Goal: Task Accomplishment & Management: Use online tool/utility

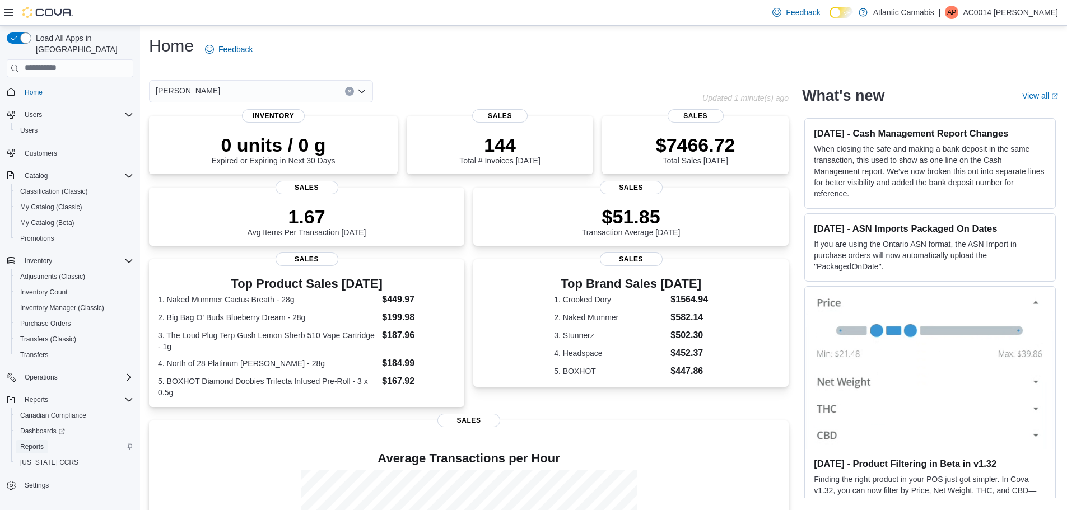
click at [40, 443] on span "Reports" at bounding box center [32, 447] width 24 height 9
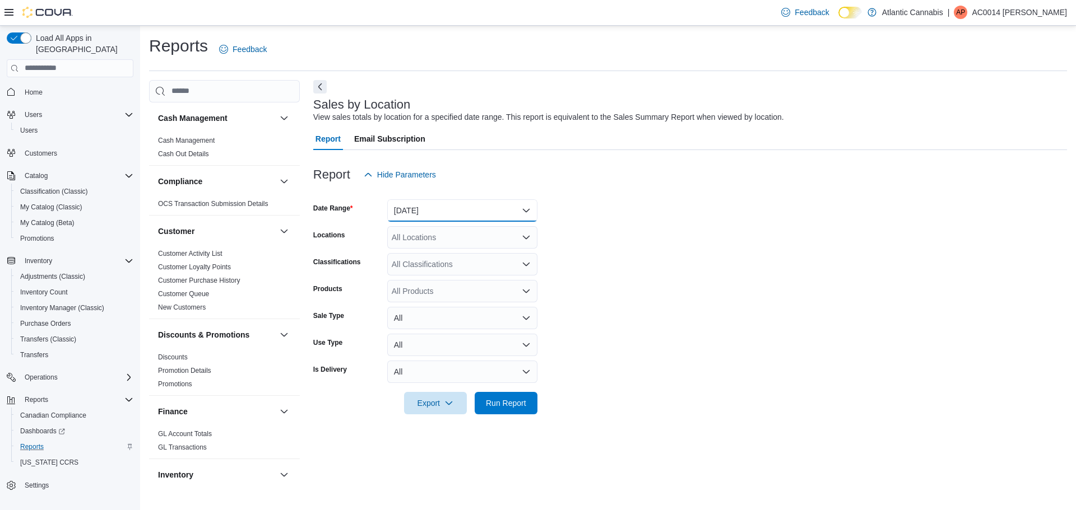
click at [456, 211] on button "[DATE]" at bounding box center [462, 210] width 150 height 22
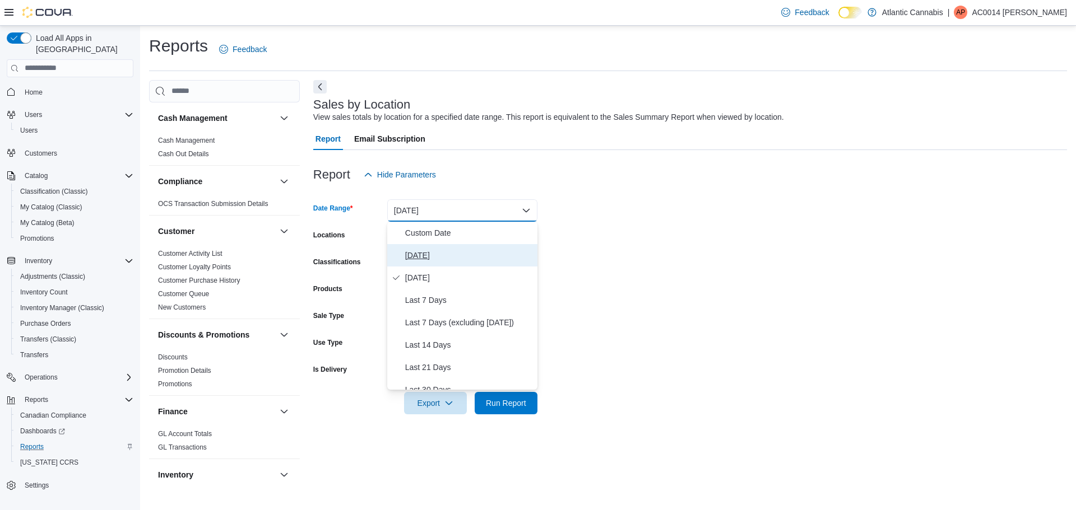
click at [446, 260] on span "[DATE]" at bounding box center [469, 255] width 128 height 13
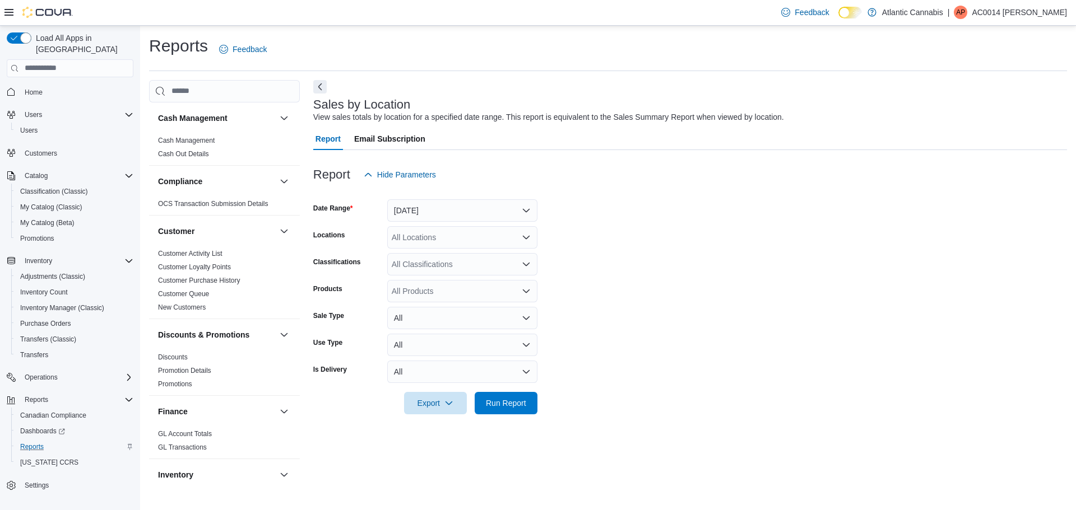
click at [637, 235] on form "Date Range [DATE] Locations All Locations Classifications All Classifications P…" at bounding box center [690, 300] width 754 height 229
click at [513, 401] on span "Run Report" at bounding box center [506, 402] width 40 height 11
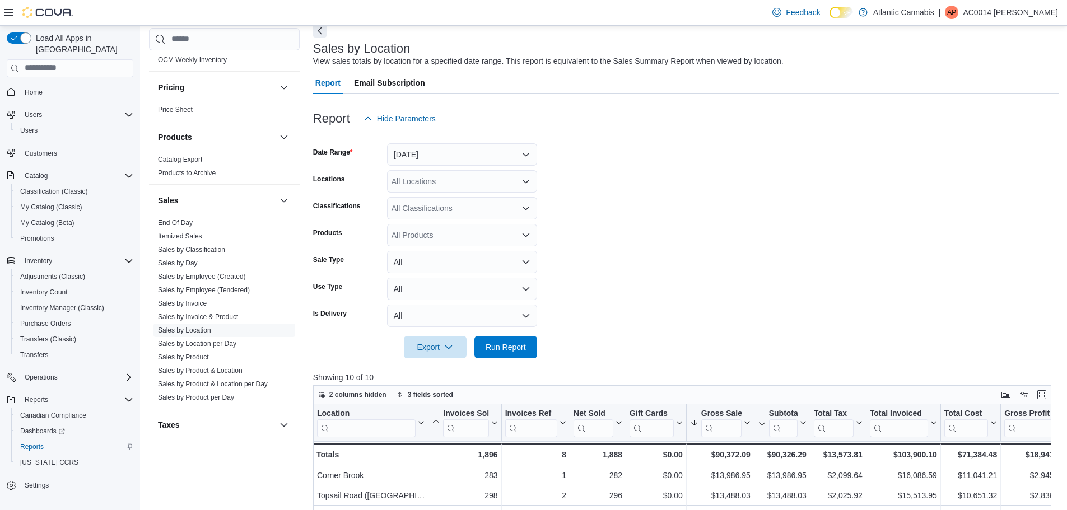
scroll to position [698, 0]
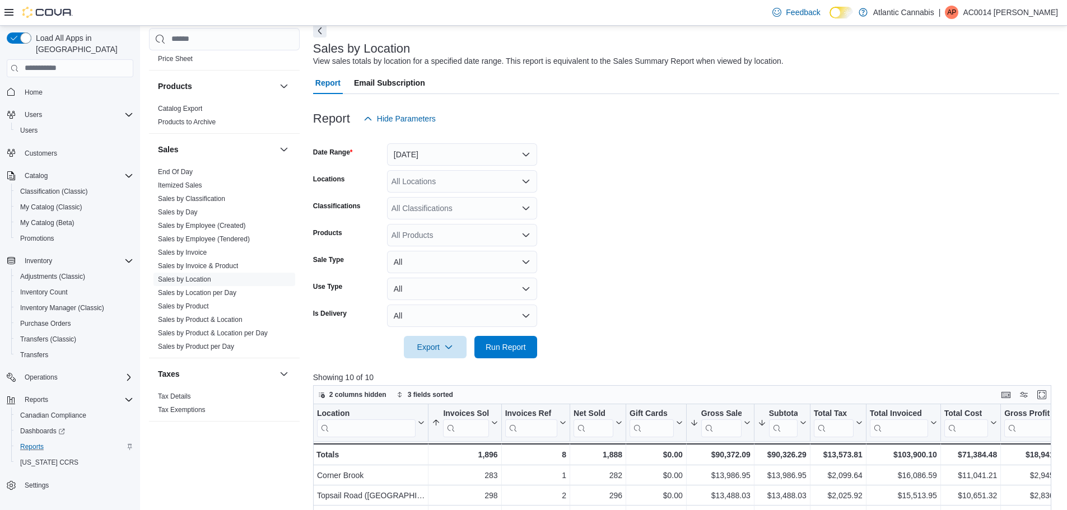
click at [718, 182] on form "Date Range [DATE] Locations All Locations Classifications All Classifications P…" at bounding box center [686, 244] width 746 height 229
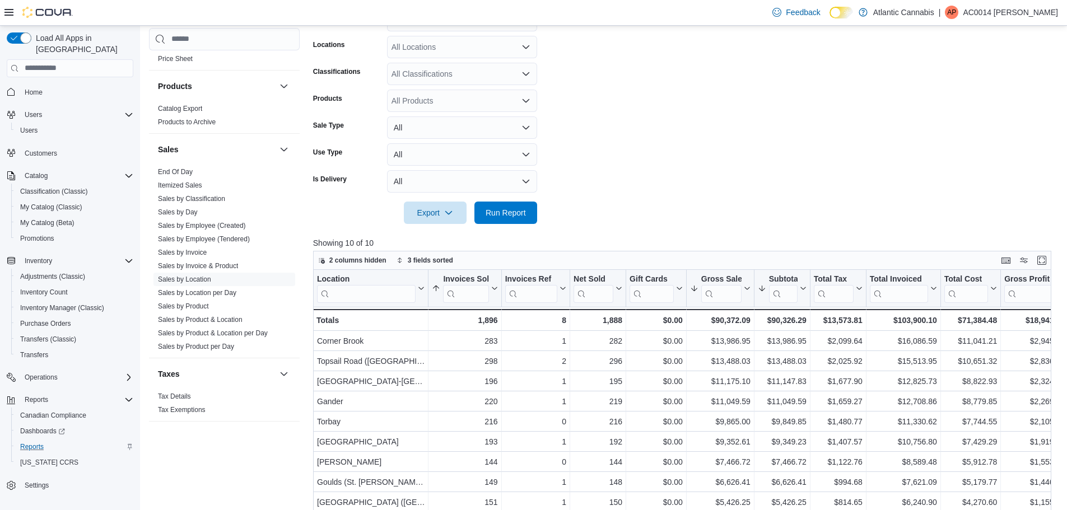
scroll to position [348, 0]
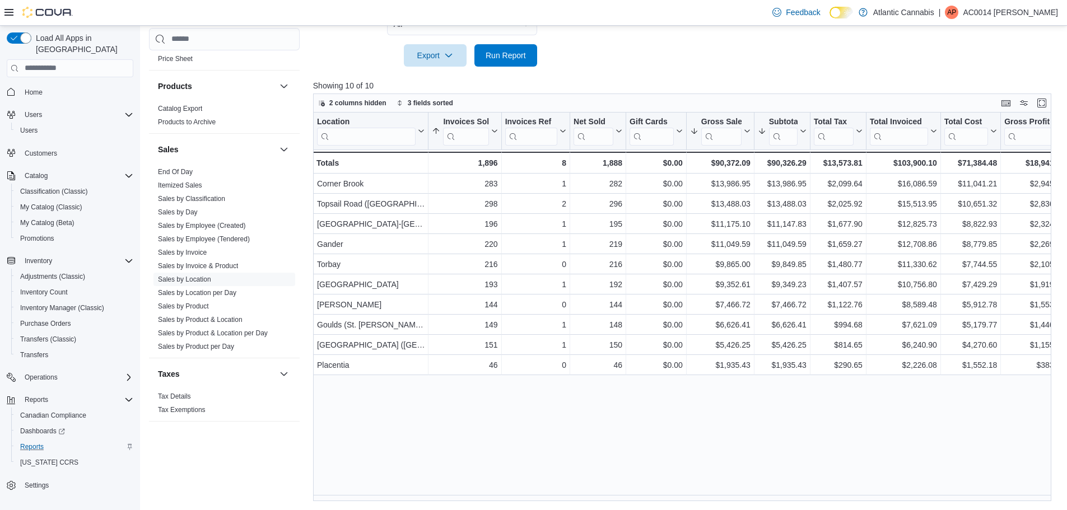
click at [508, 63] on span "Run Report" at bounding box center [505, 55] width 49 height 22
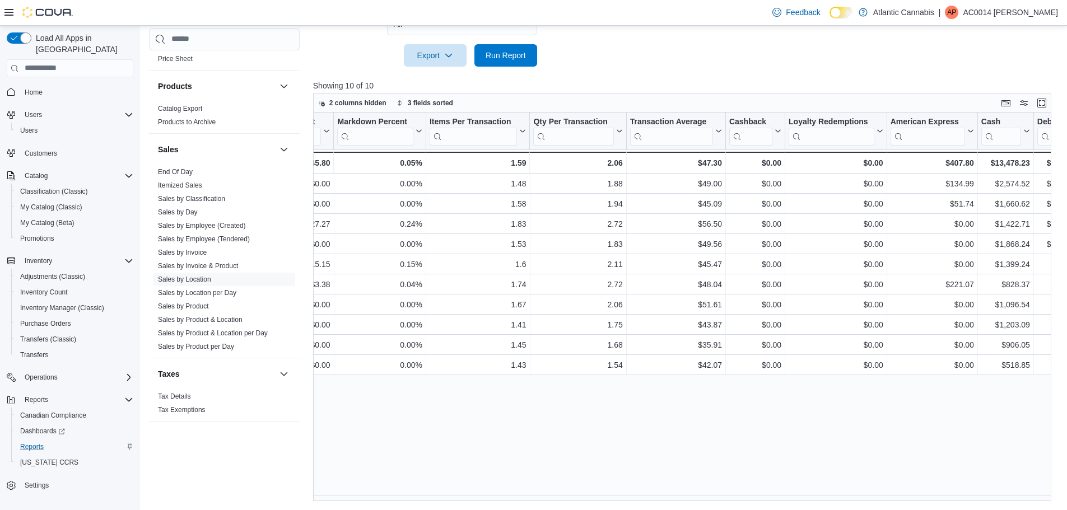
scroll to position [0, 0]
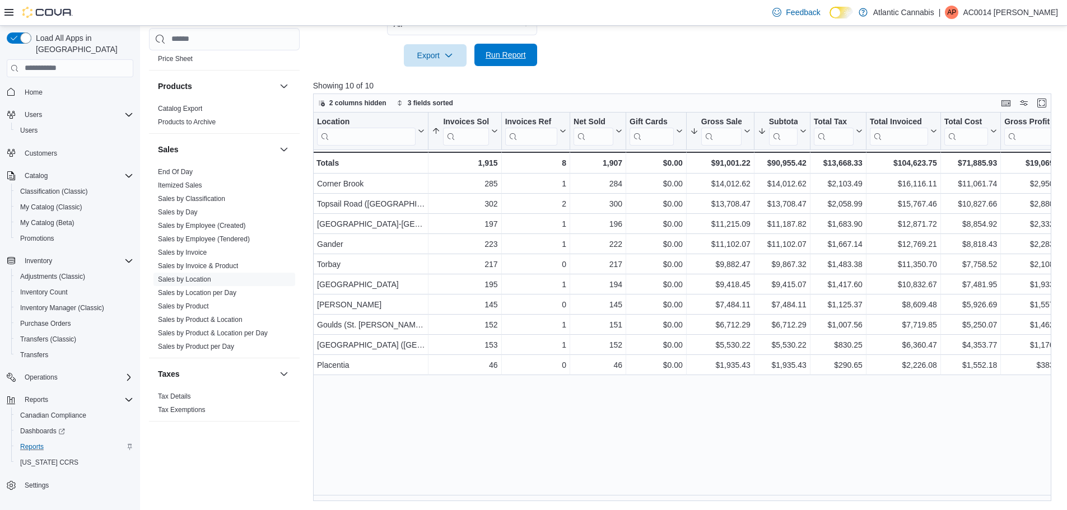
click at [488, 44] on div "Export Run Report" at bounding box center [425, 55] width 224 height 22
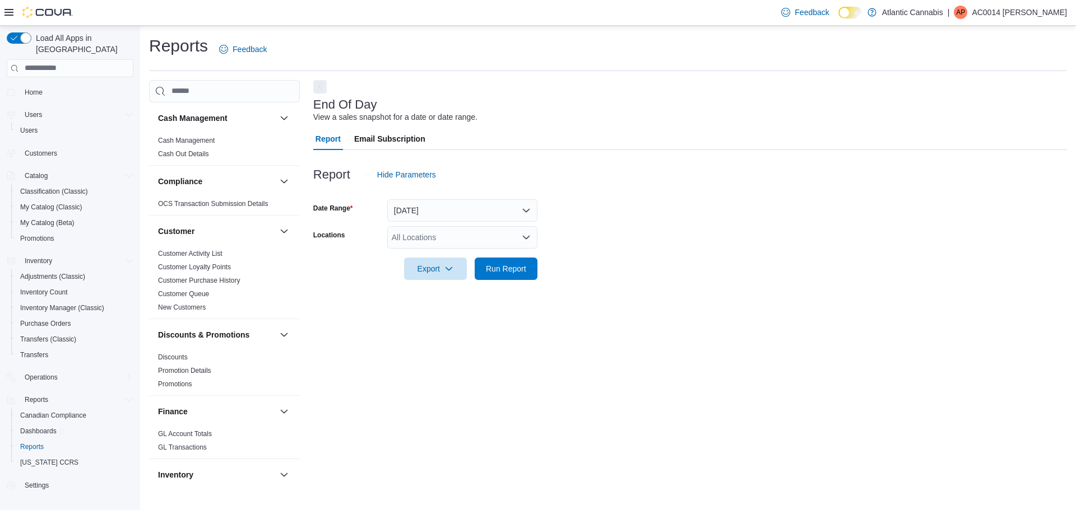
click at [460, 231] on div "All Locations" at bounding box center [462, 237] width 150 height 22
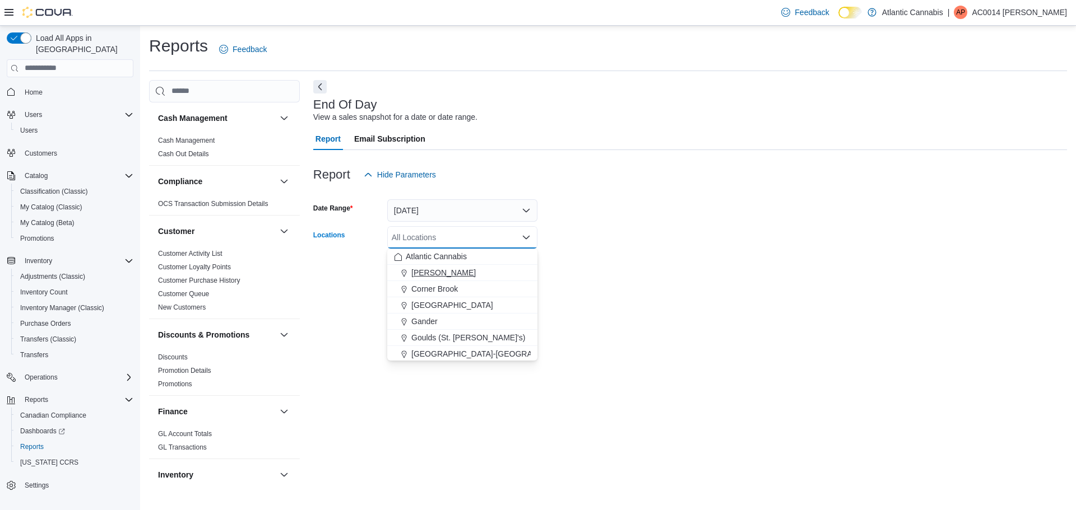
click at [485, 275] on div "[PERSON_NAME]" at bounding box center [462, 272] width 137 height 11
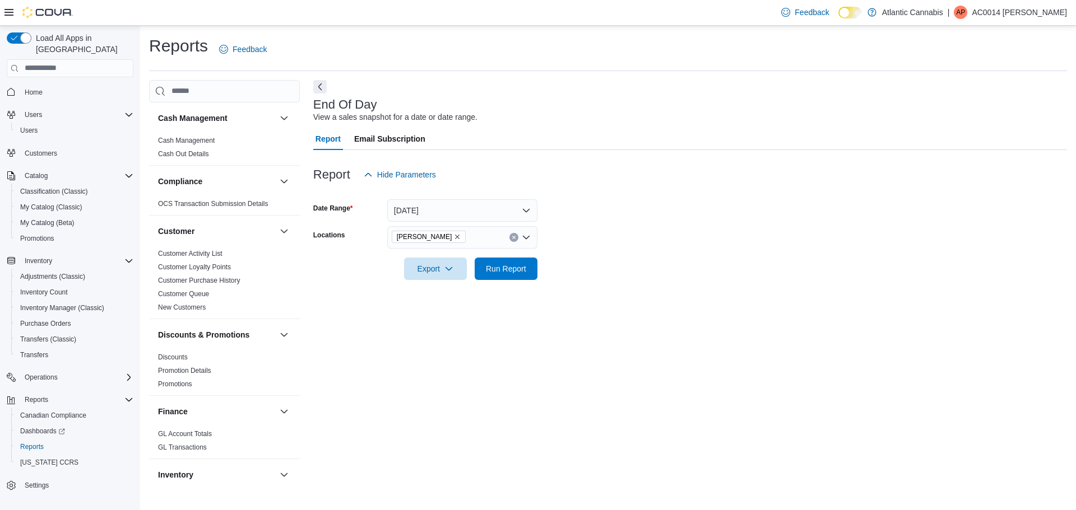
click at [612, 243] on form "Date Range Today Locations Bay Roberts Export Run Report" at bounding box center [690, 233] width 754 height 94
click at [521, 276] on span "Run Report" at bounding box center [505, 268] width 49 height 22
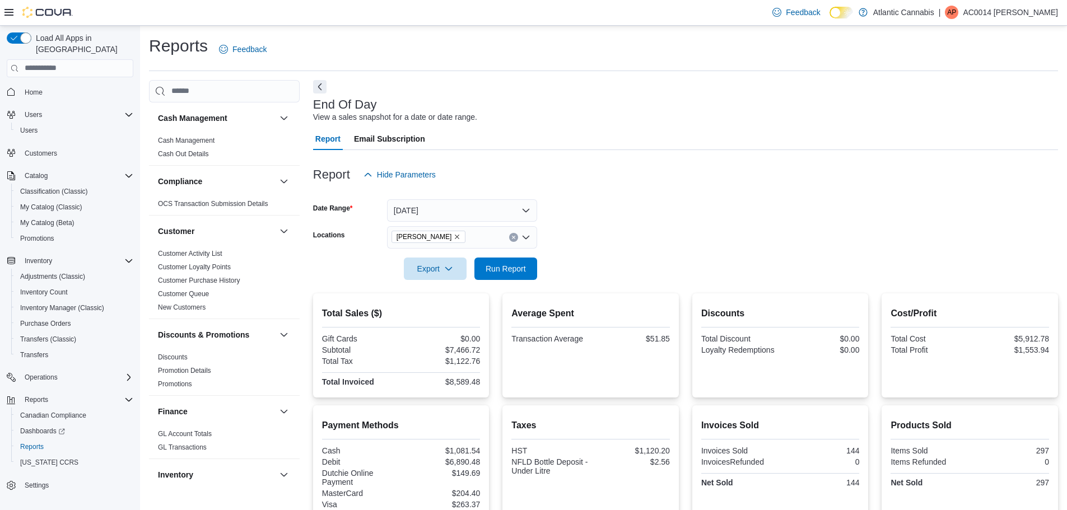
scroll to position [224, 0]
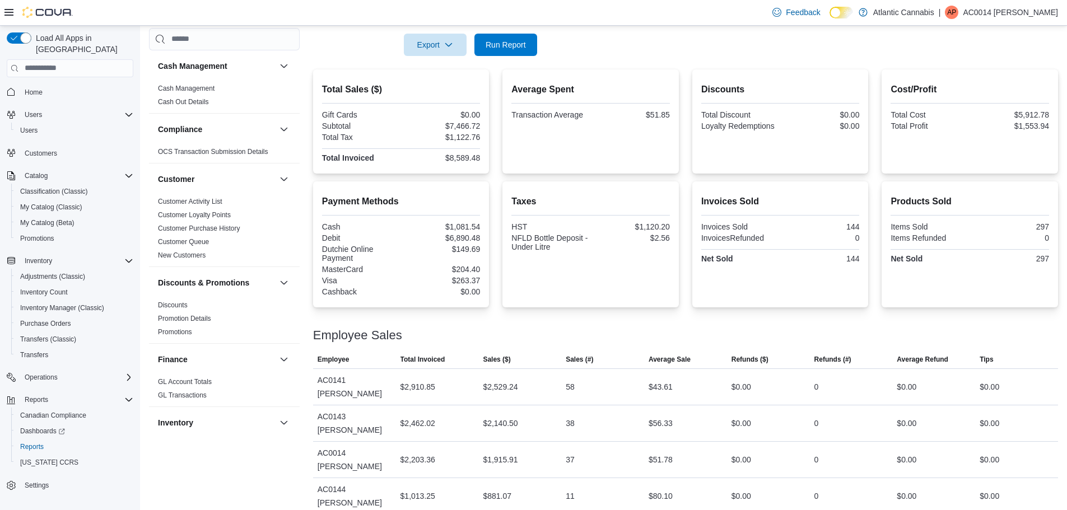
click at [687, 233] on div "Payment Methods Cash $1,081.54 Debit $6,890.48 Dutchie Online Payment $149.69 M…" at bounding box center [685, 245] width 745 height 126
click at [517, 47] on span "Run Report" at bounding box center [506, 44] width 40 height 11
click at [689, 125] on div "Total Sales ($) Gift Cards $0.00 Subtotal $7,484.11 Total Tax $1,125.37 Total I…" at bounding box center [685, 121] width 745 height 104
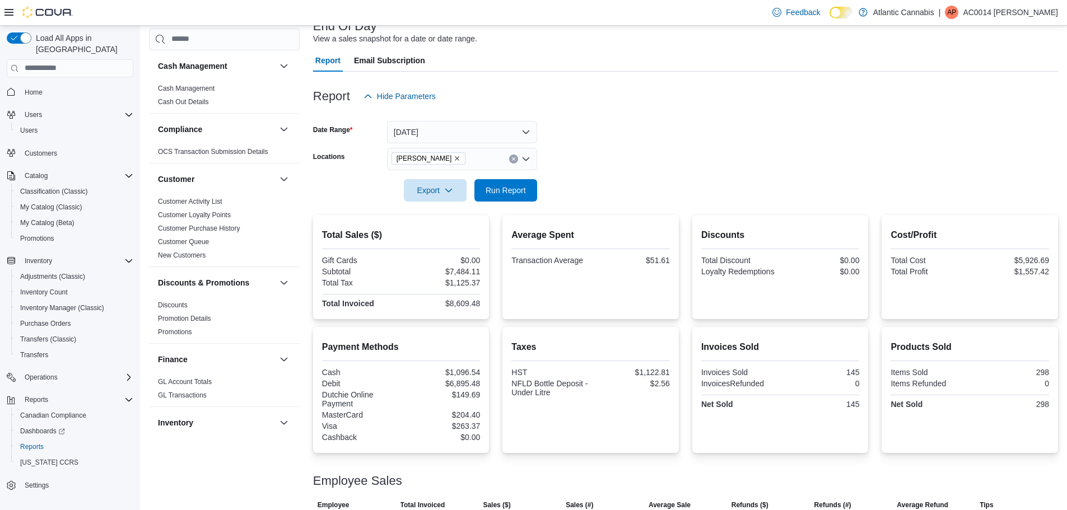
scroll to position [168, 0]
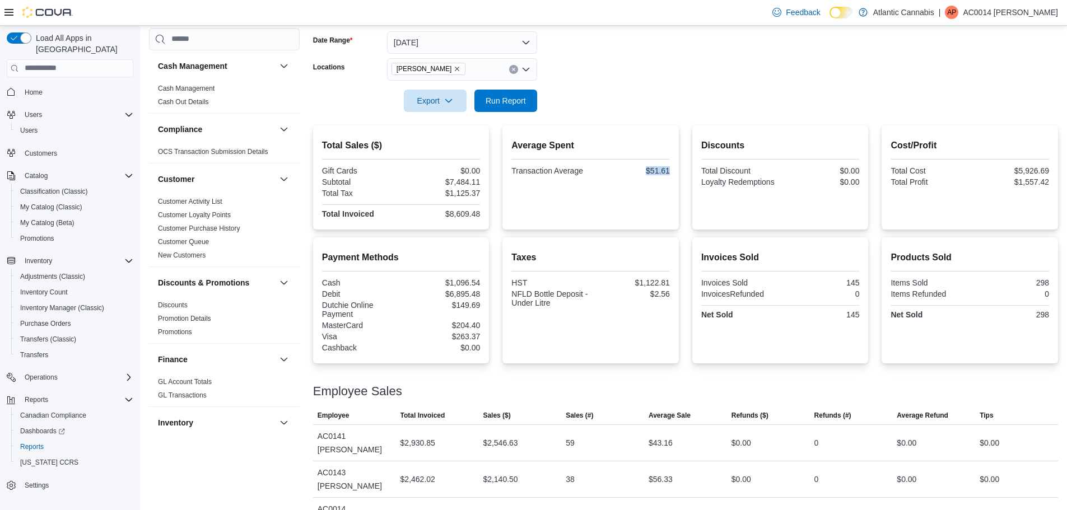
drag, startPoint x: 672, startPoint y: 171, endPoint x: 624, endPoint y: 163, distance: 49.4
click at [624, 163] on div "Average Spent Transaction Average $51.61" at bounding box center [591, 158] width 159 height 39
click at [693, 177] on div "Total Sales ($) Gift Cards $0.00 Subtotal $7,484.11 Total Tax $1,125.37 Total I…" at bounding box center [685, 178] width 745 height 104
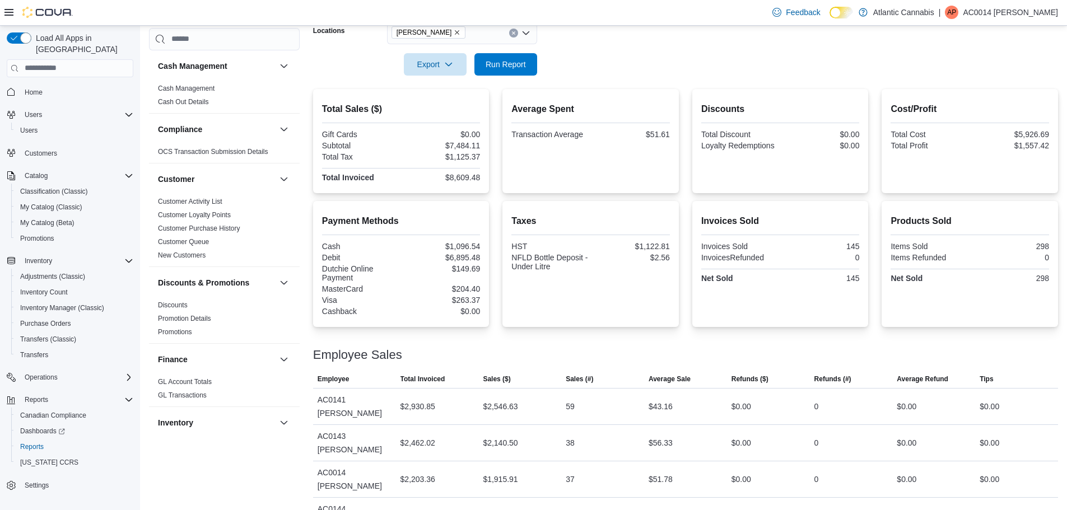
scroll to position [224, 0]
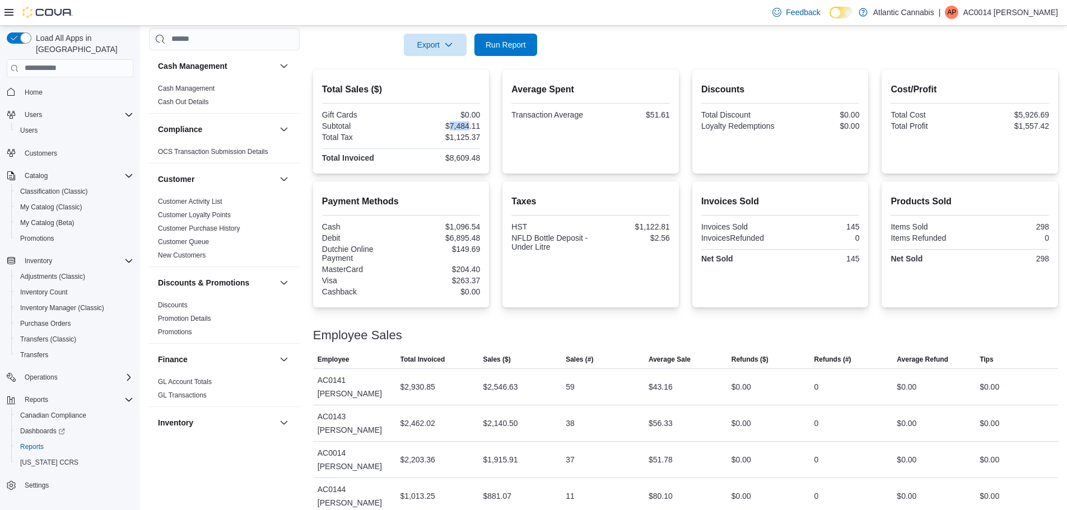
drag, startPoint x: 454, startPoint y: 127, endPoint x: 472, endPoint y: 128, distance: 18.5
click at [472, 128] on div "$7,484.11" at bounding box center [441, 126] width 77 height 9
click at [508, 140] on div "Average Spent Transaction Average $51.61" at bounding box center [591, 121] width 177 height 104
